Goal: Check status

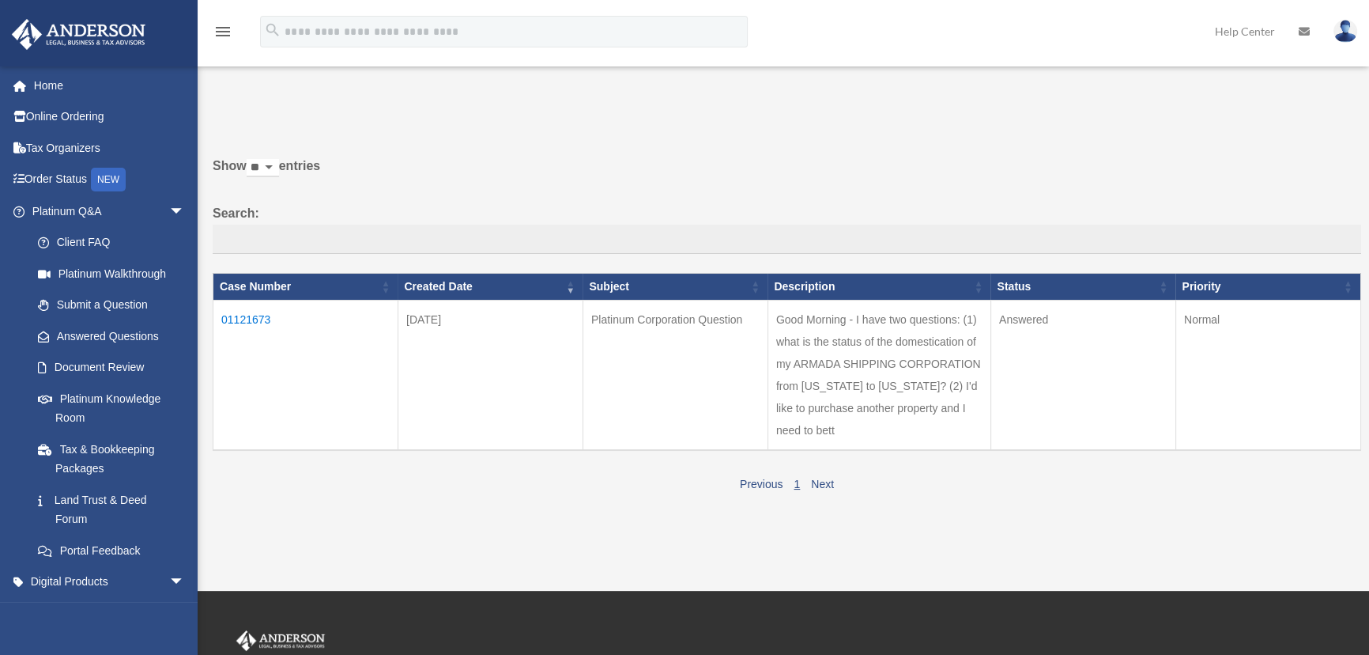
click at [244, 316] on td "01121673" at bounding box center [305, 375] width 185 height 150
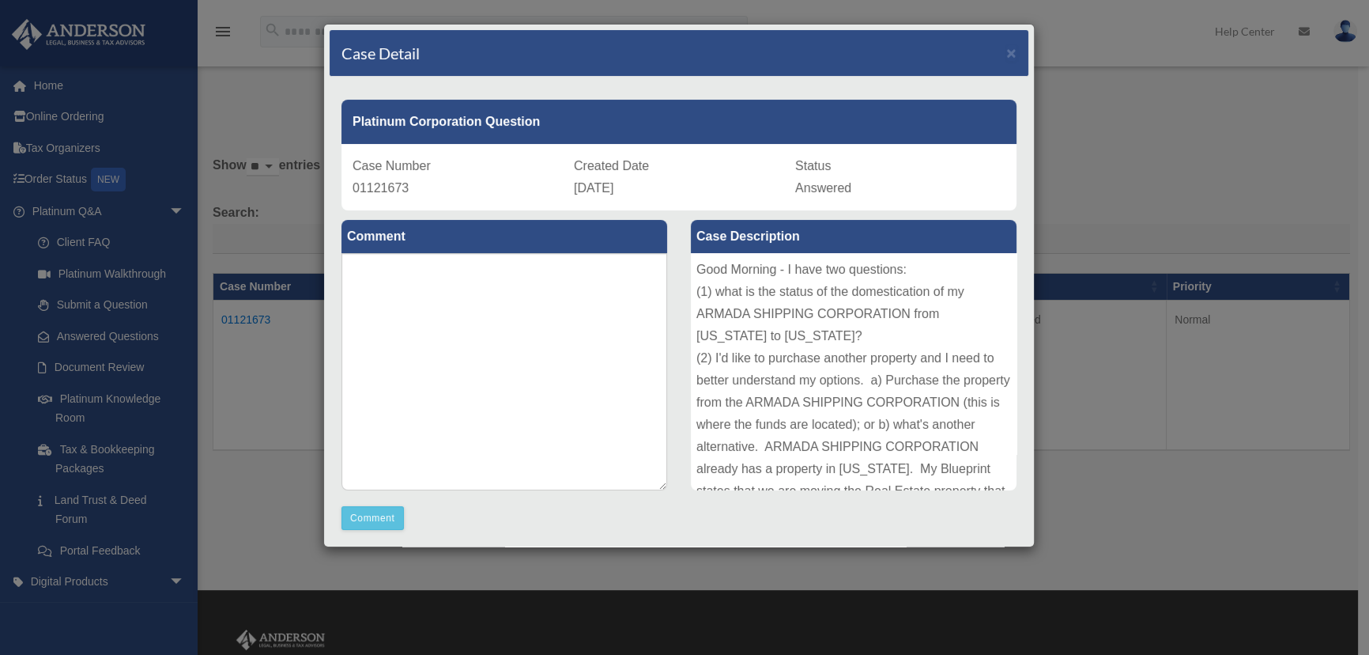
click at [829, 190] on span "Answered" at bounding box center [823, 187] width 56 height 13
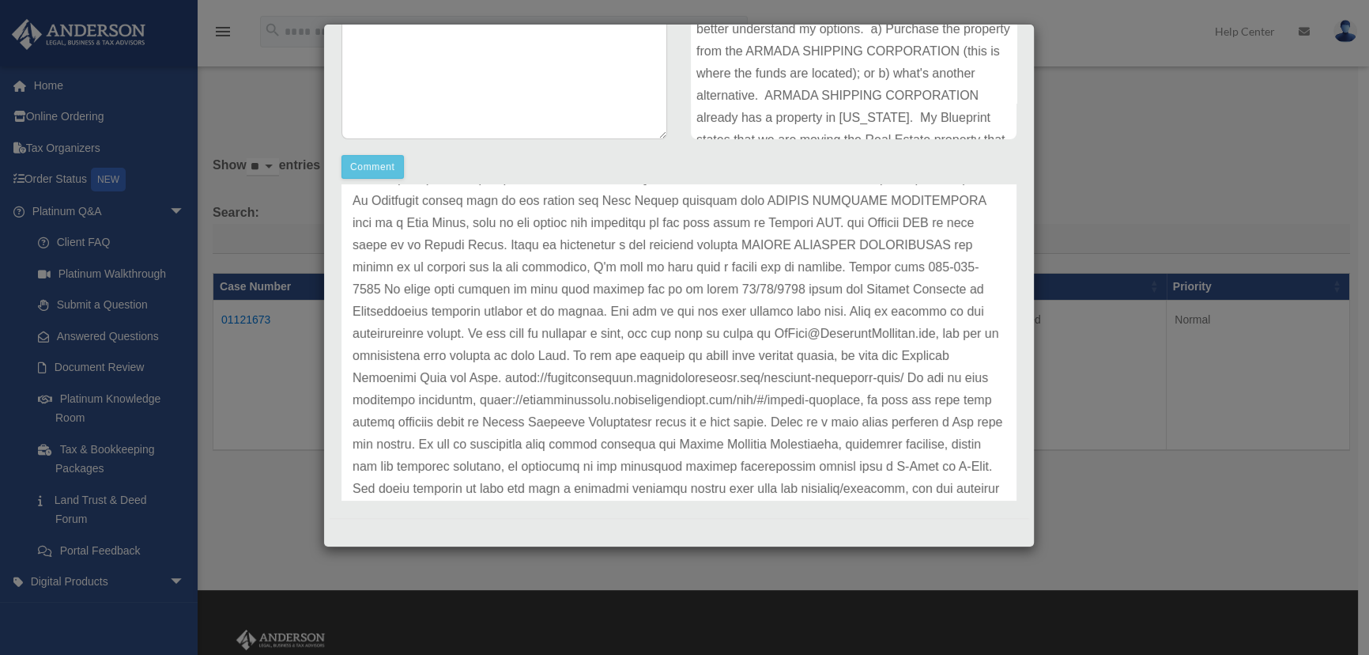
scroll to position [172, 0]
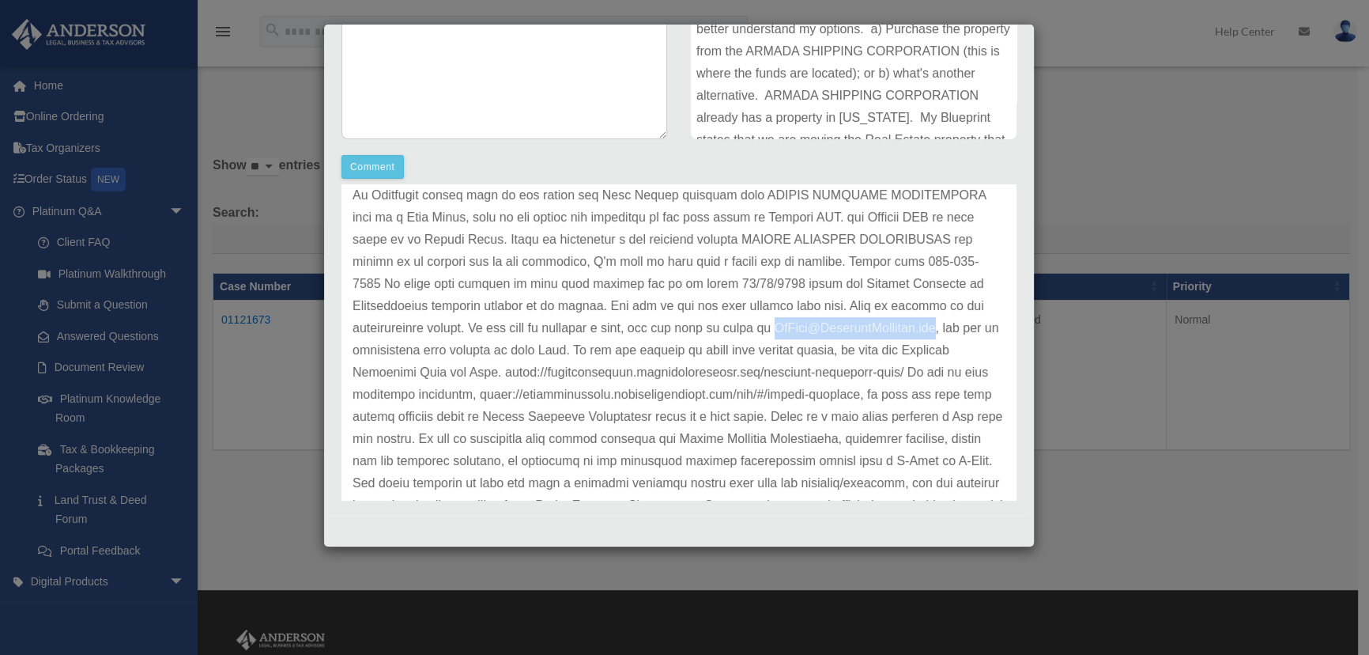
drag, startPoint x: 542, startPoint y: 352, endPoint x: 353, endPoint y: 347, distance: 189.0
click at [353, 347] on p at bounding box center [679, 328] width 653 height 465
copy p "[EMAIL_ADDRESS][DOMAIN_NAME]"
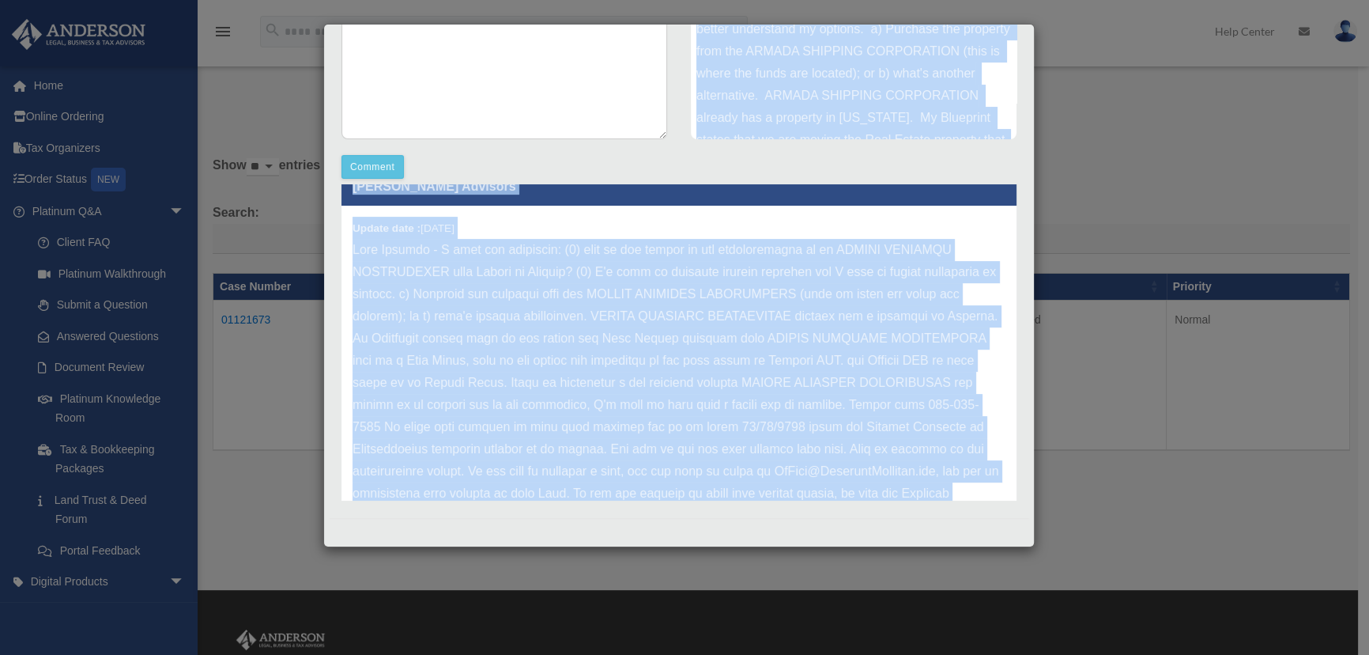
scroll to position [0, 0]
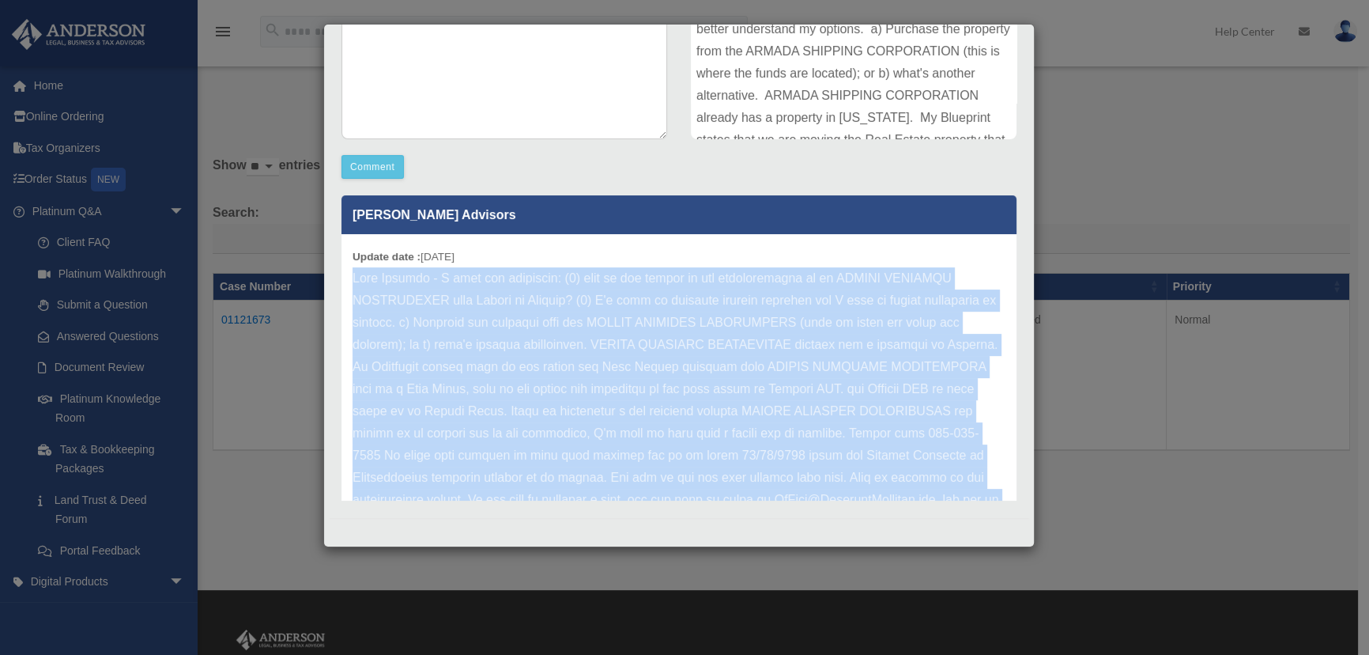
drag, startPoint x: 446, startPoint y: 450, endPoint x: 347, endPoint y: 281, distance: 195.3
click at [347, 281] on div "Update date : [DATE]" at bounding box center [679, 499] width 675 height 531
copy p "Good Morning - I have two questions: (1) what is the status of the domesticatio…"
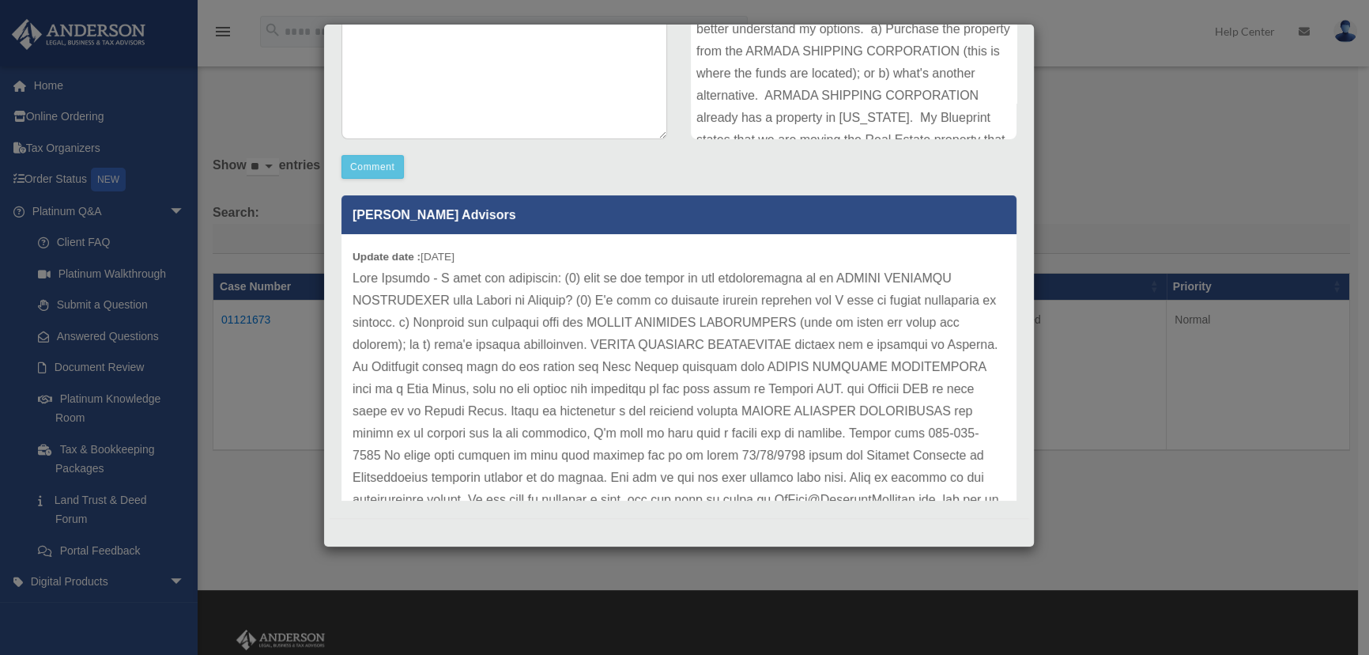
click at [87, 587] on div "Case Detail × Platinum Corporation Question Case Number 01121673 Created Date […" at bounding box center [684, 327] width 1369 height 655
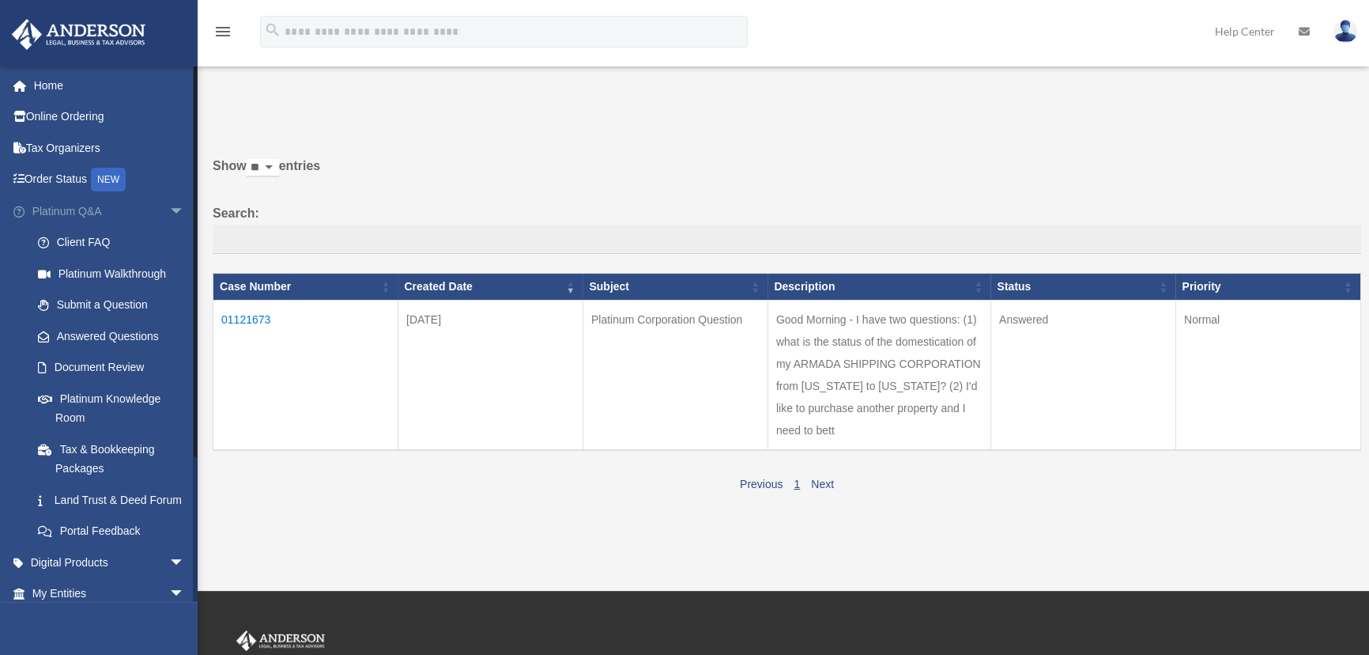
click at [169, 208] on span "arrow_drop_down" at bounding box center [185, 211] width 32 height 32
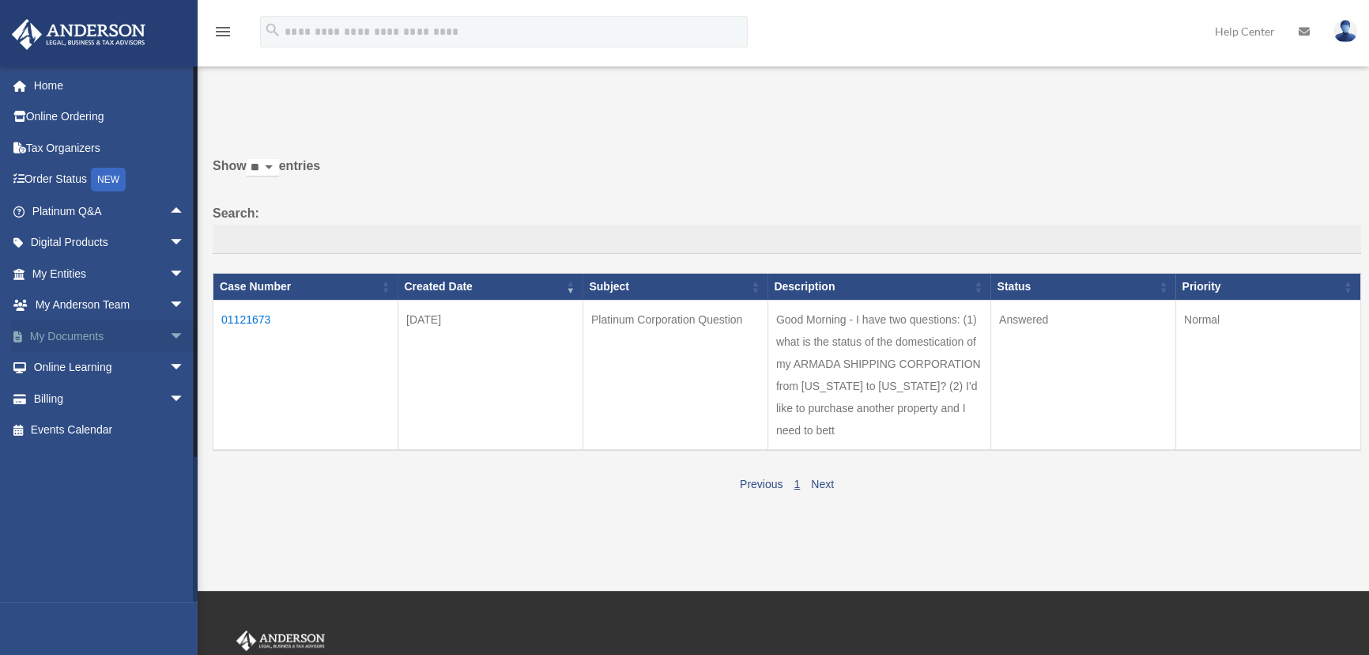
click at [169, 334] on span "arrow_drop_down" at bounding box center [185, 336] width 32 height 32
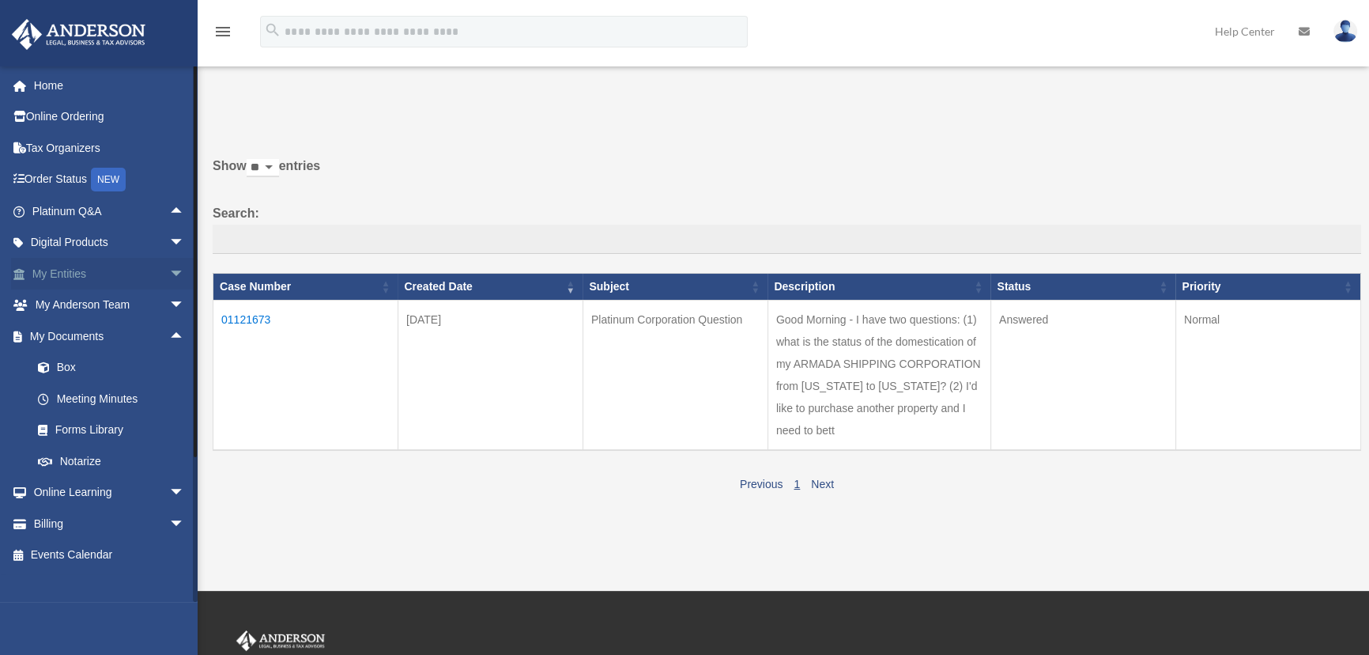
click at [169, 278] on span "arrow_drop_down" at bounding box center [185, 274] width 32 height 32
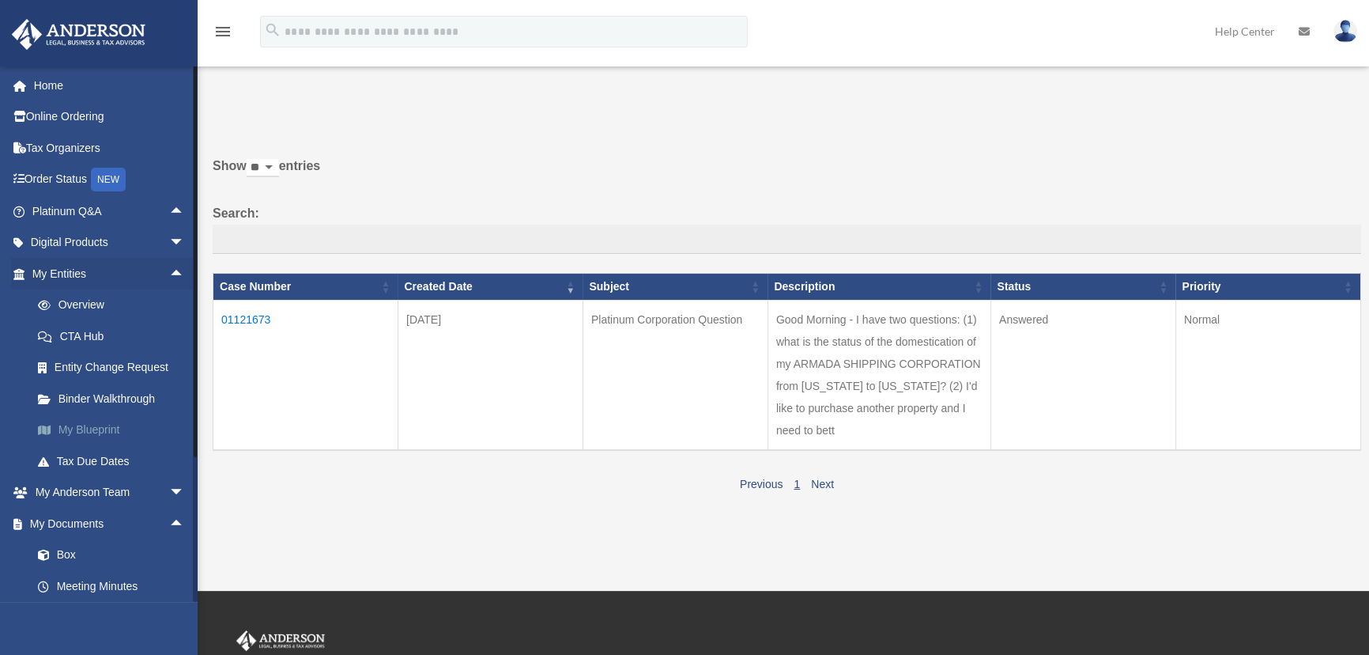
click at [96, 424] on link "My Blueprint" at bounding box center [115, 430] width 187 height 32
